Goal: Information Seeking & Learning: Understand process/instructions

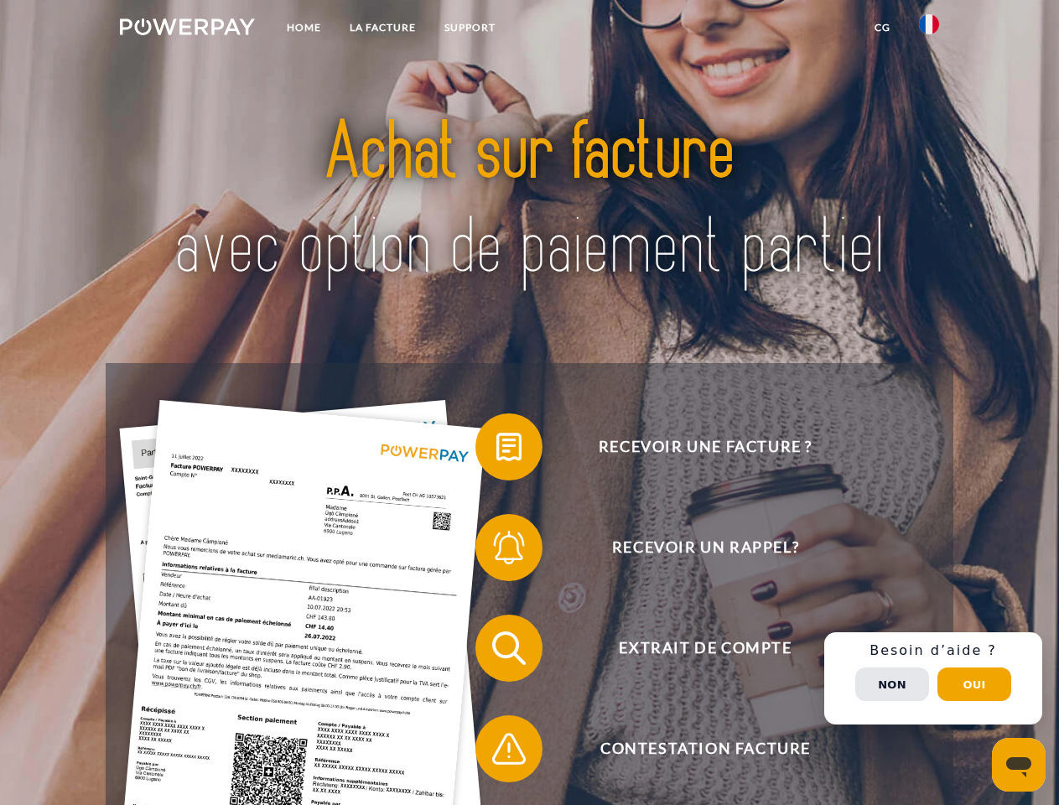
click at [187, 29] on img at bounding box center [187, 26] width 135 height 17
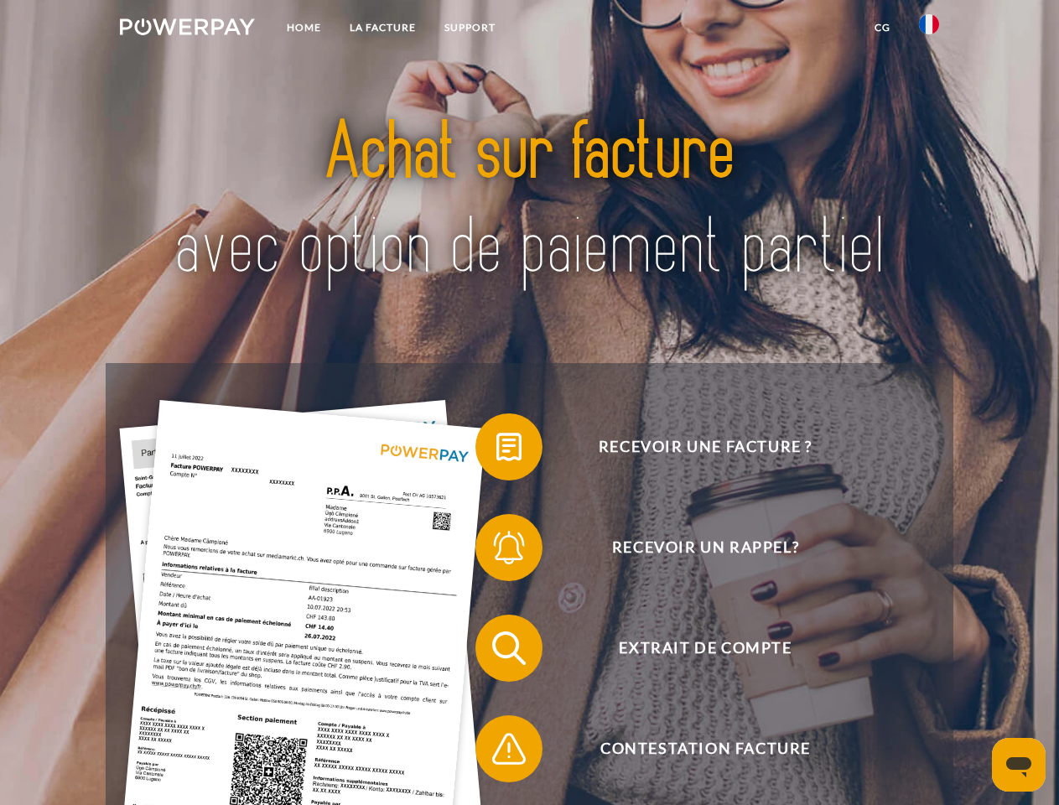
click at [929, 29] on img at bounding box center [929, 24] width 20 height 20
click at [882, 28] on link "CG" at bounding box center [883, 28] width 44 height 30
click at [497, 450] on span at bounding box center [484, 447] width 84 height 84
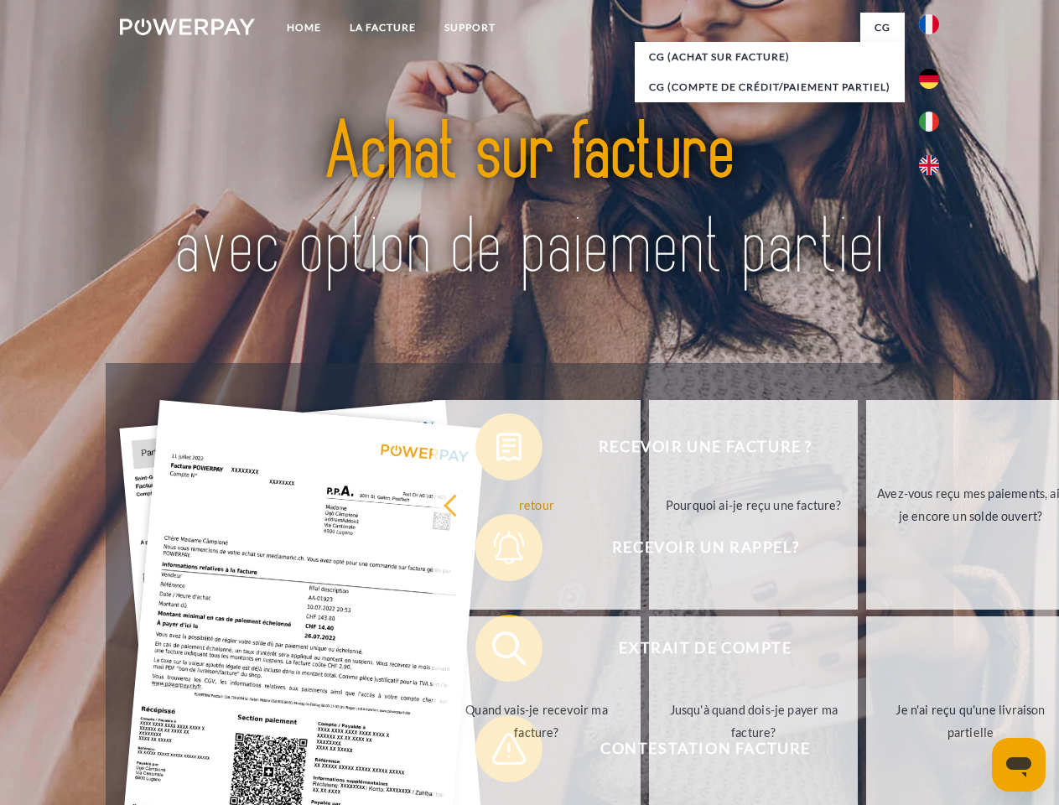
click at [497, 652] on link "Quand vais-je recevoir ma facture?" at bounding box center [537, 722] width 209 height 210
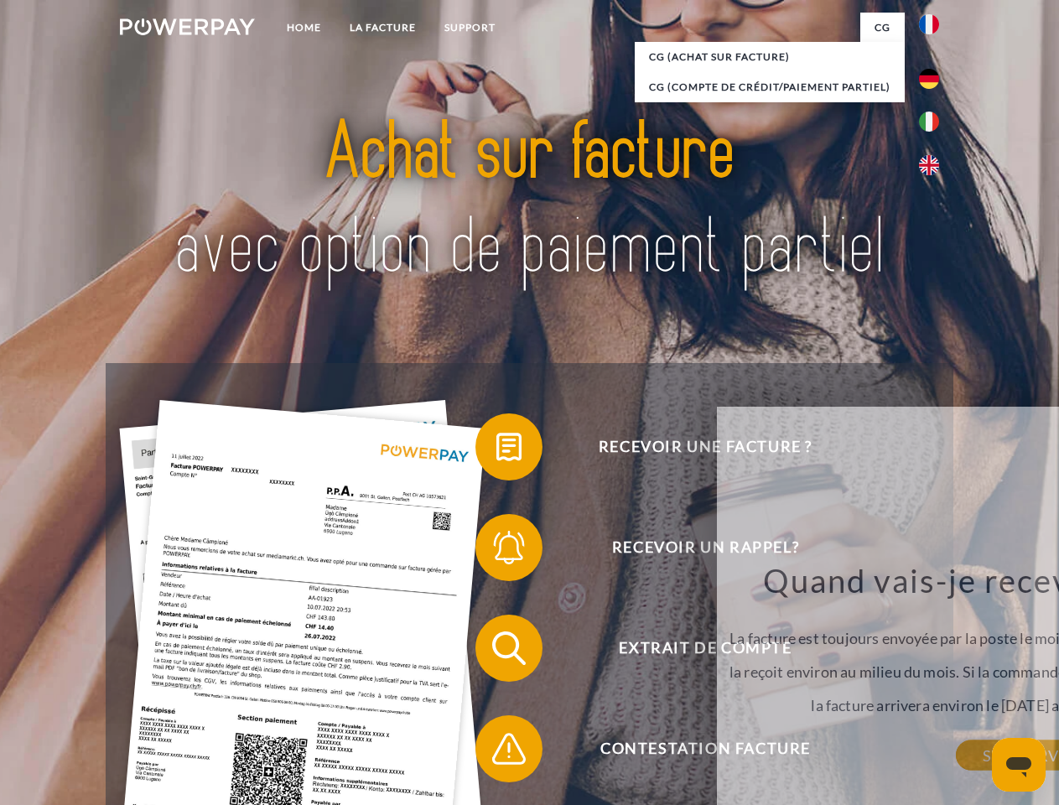
click at [497, 752] on span at bounding box center [484, 749] width 84 height 84
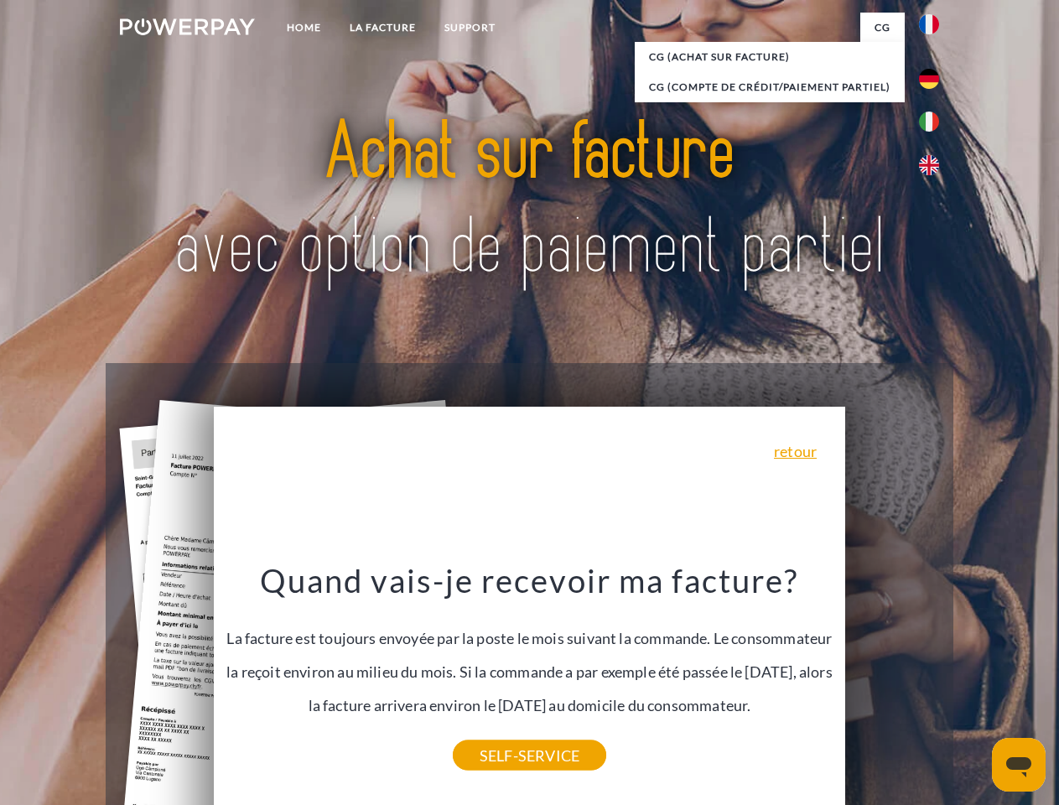
click at [934, 679] on div "Recevoir une facture ? Recevoir un rappel? Extrait de compte retour" at bounding box center [529, 698] width 847 height 671
click at [893, 682] on span "Extrait de compte" at bounding box center [705, 648] width 411 height 67
click at [975, 684] on header "Home LA FACTURE Support" at bounding box center [529, 579] width 1059 height 1158
